Goal: Task Accomplishment & Management: Use online tool/utility

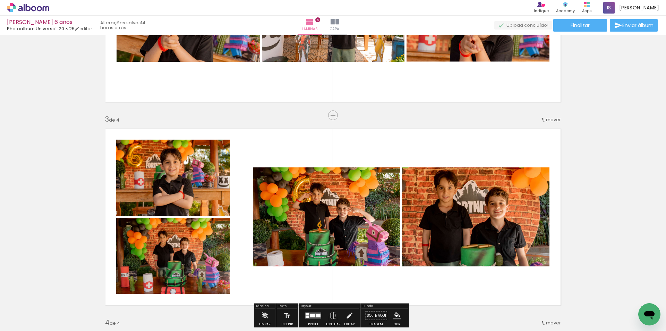
scroll to position [511, 0]
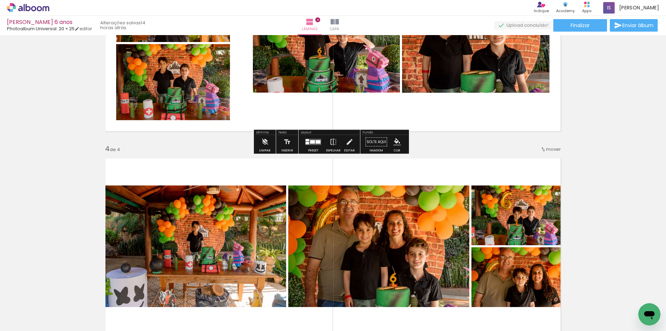
click at [34, 8] on icon at bounding box center [28, 7] width 42 height 9
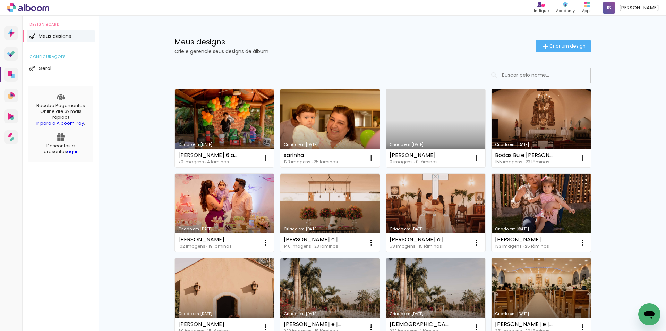
click at [347, 125] on link "Criado em [DATE]" at bounding box center [330, 128] width 100 height 78
